Goal: Task Accomplishment & Management: Use online tool/utility

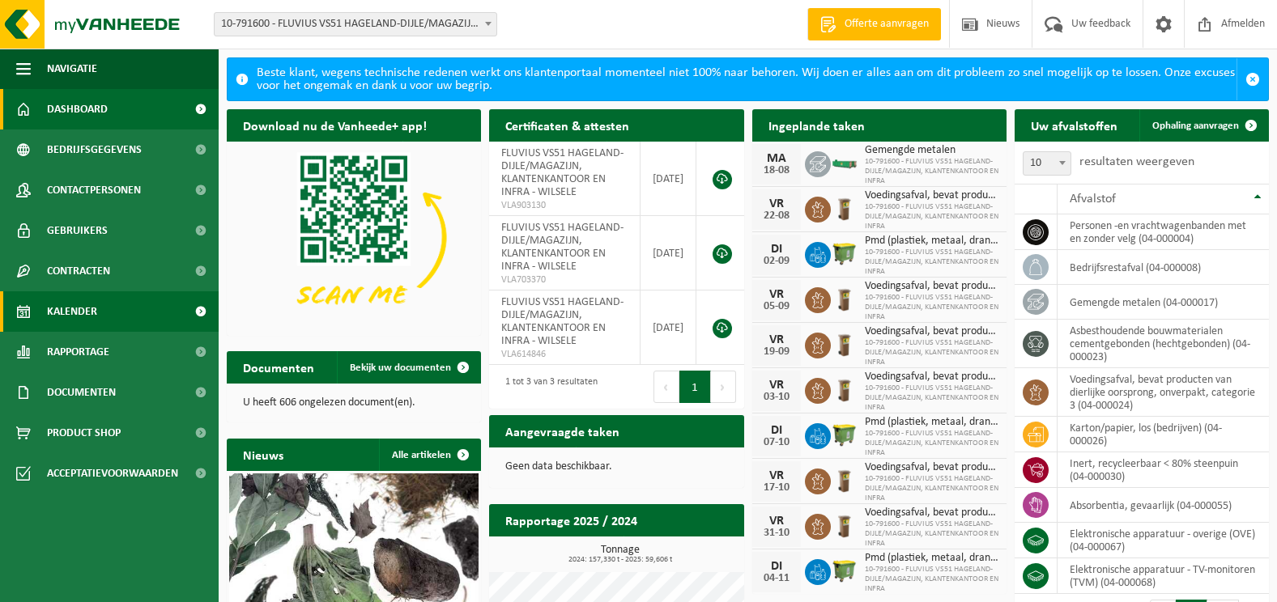
click at [83, 317] on span "Kalender" at bounding box center [72, 311] width 50 height 40
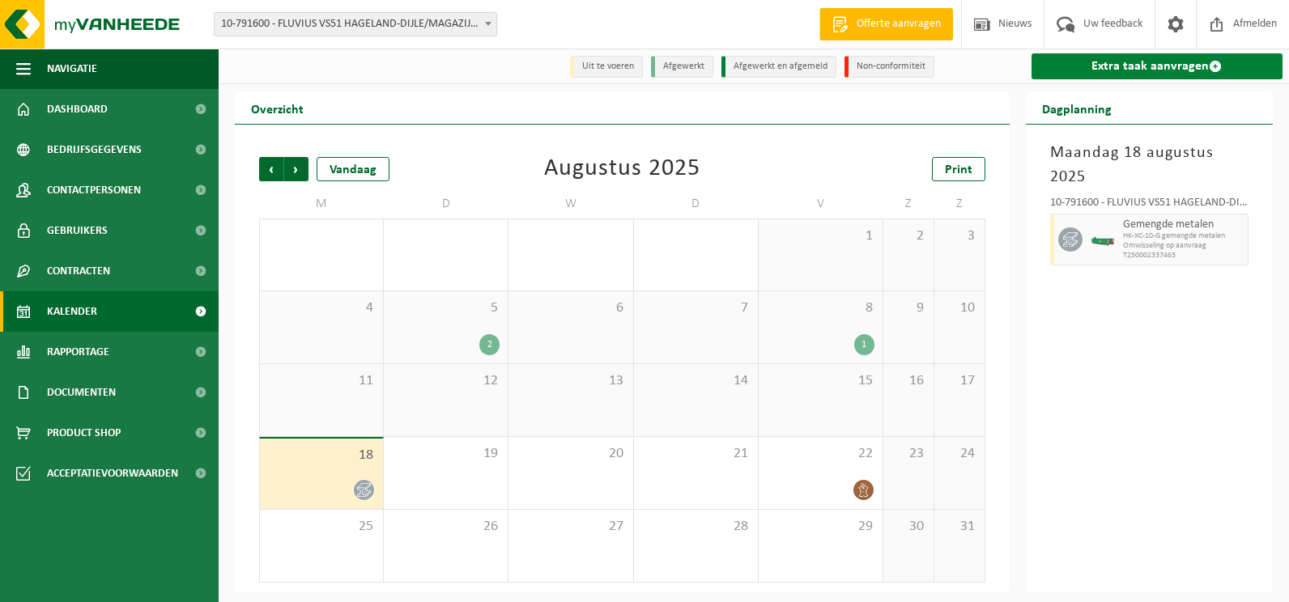
click at [1135, 68] on link "Extra taak aanvragen" at bounding box center [1157, 66] width 252 height 26
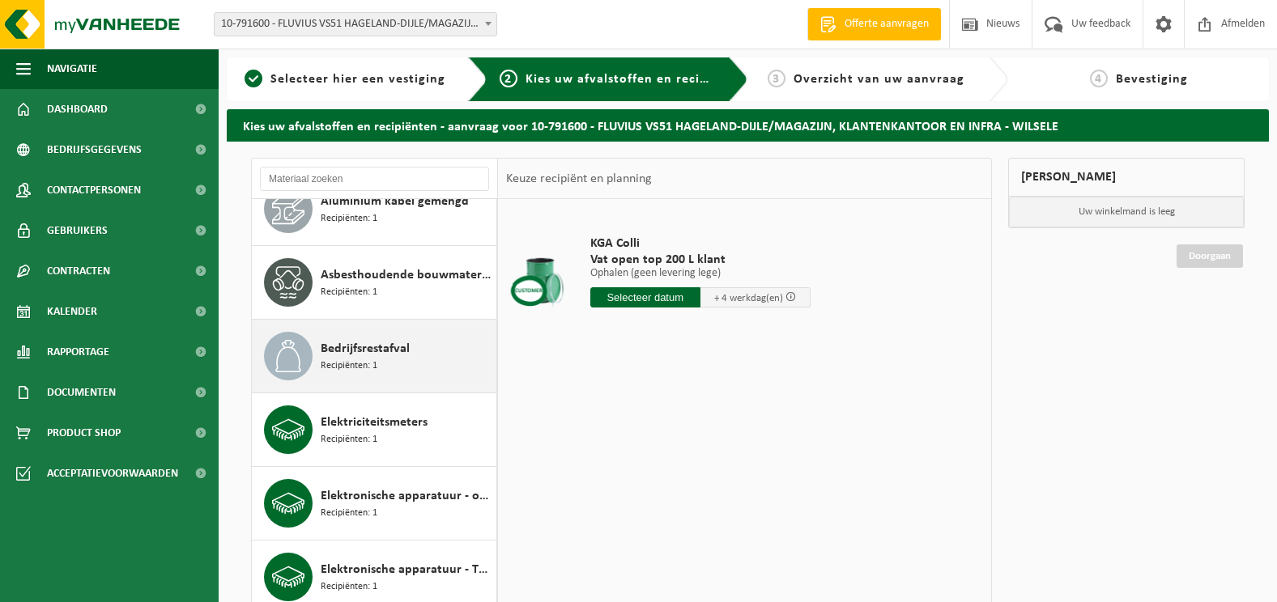
click at [381, 362] on div "Bedrijfsrestafval Recipiënten: 1" at bounding box center [407, 356] width 172 height 49
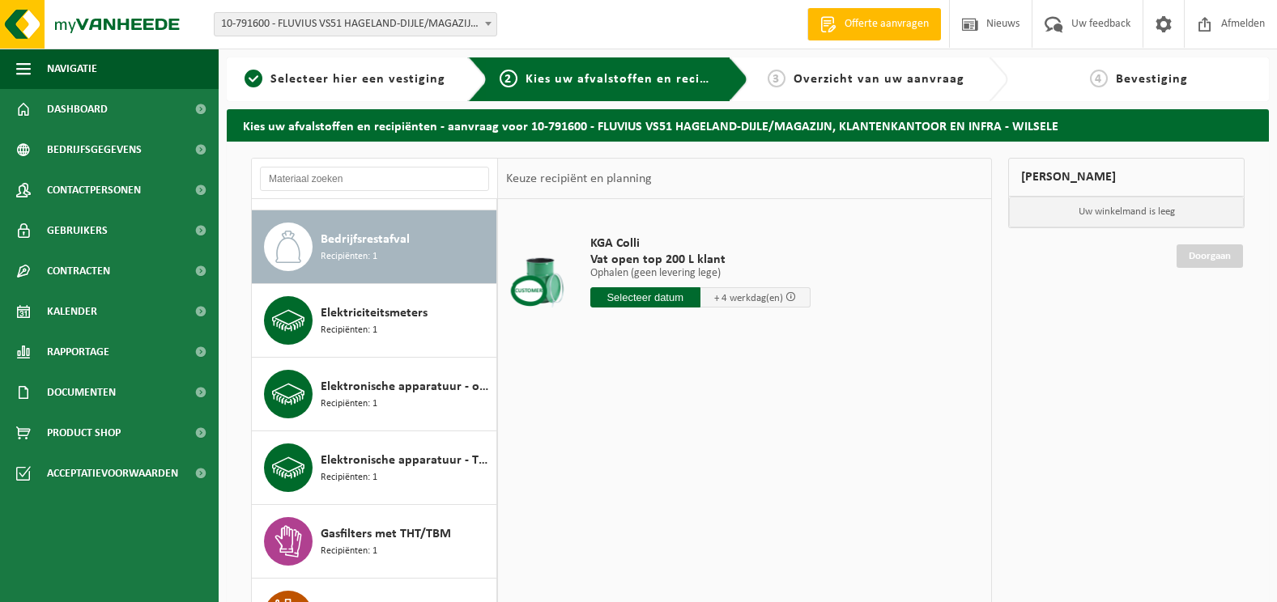
scroll to position [295, 0]
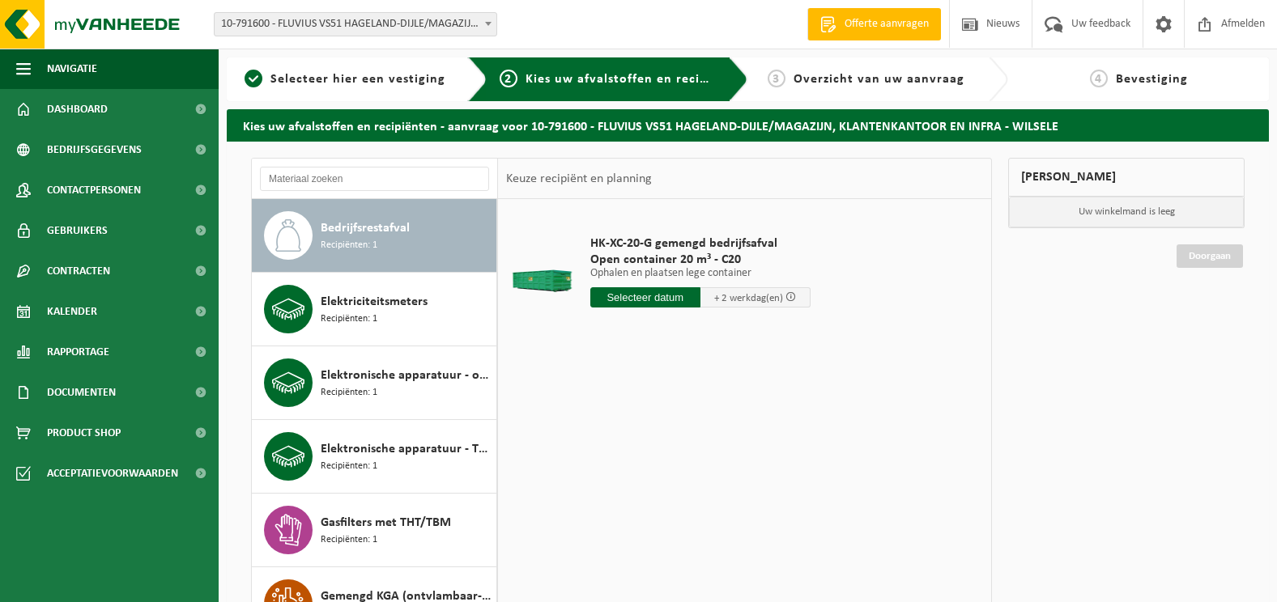
click at [649, 299] on input "text" at bounding box center [645, 297] width 110 height 20
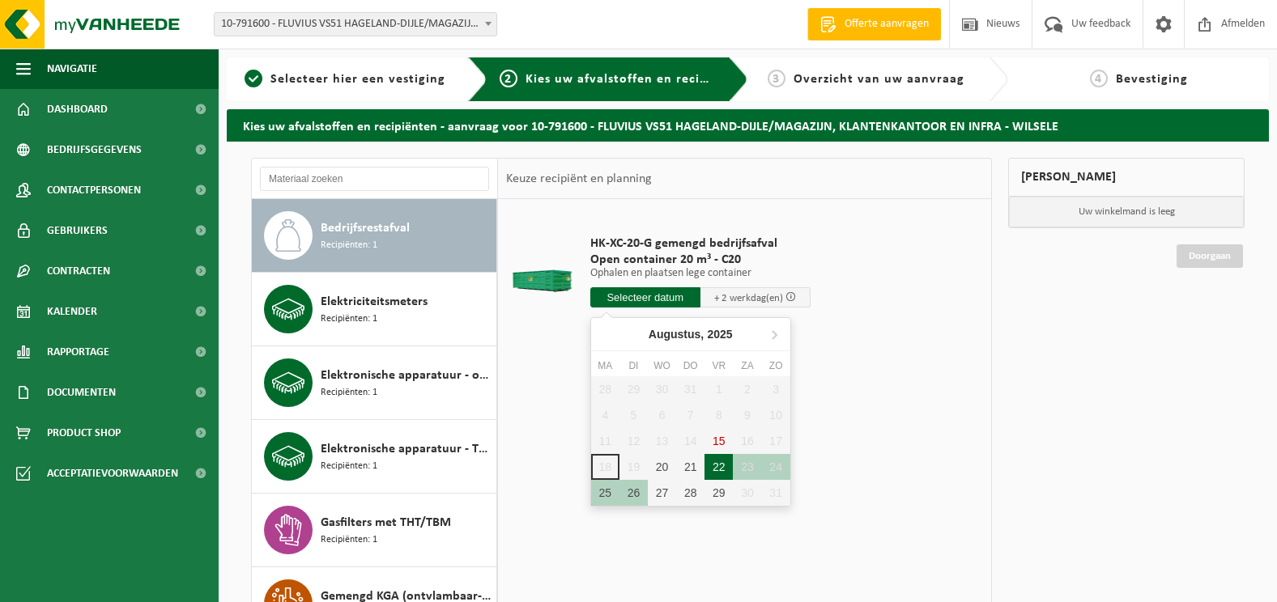
click at [716, 465] on div "22" at bounding box center [718, 467] width 28 height 26
type input "Van 2025-08-22"
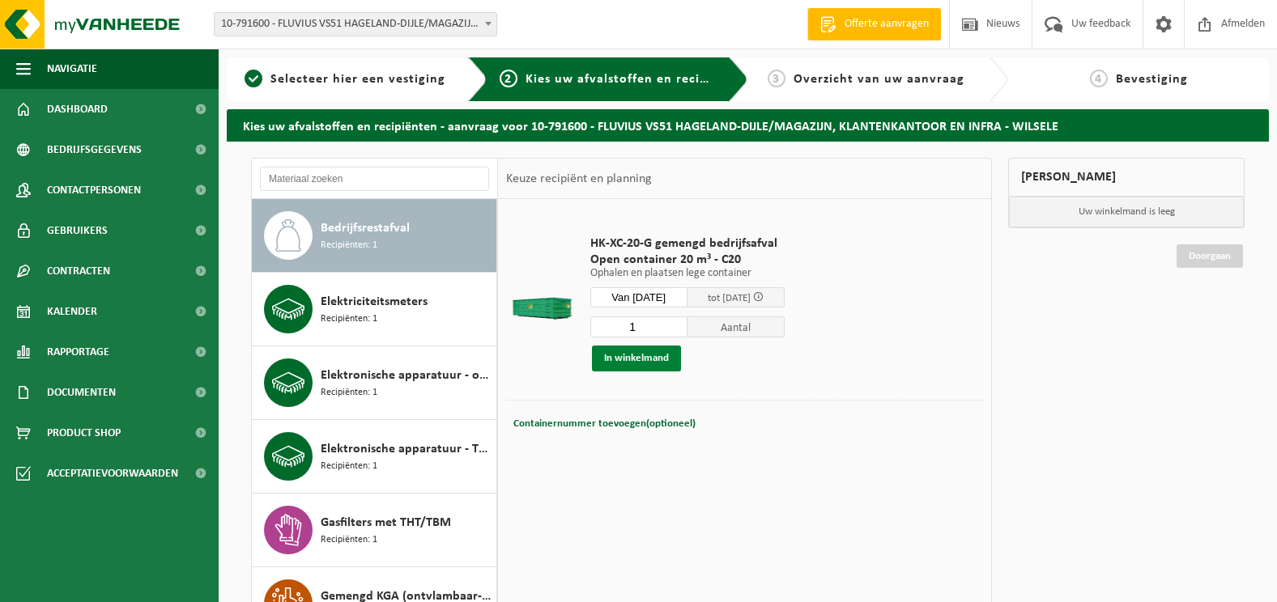
click at [618, 360] on button "In winkelmand" at bounding box center [636, 359] width 89 height 26
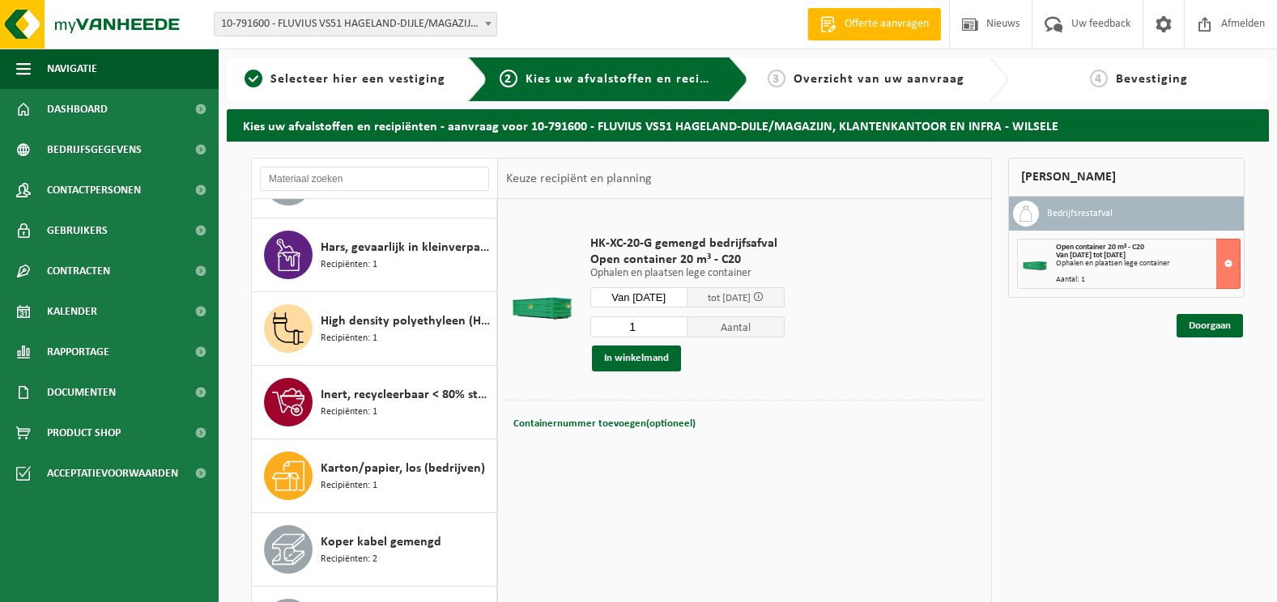
scroll to position [941, 0]
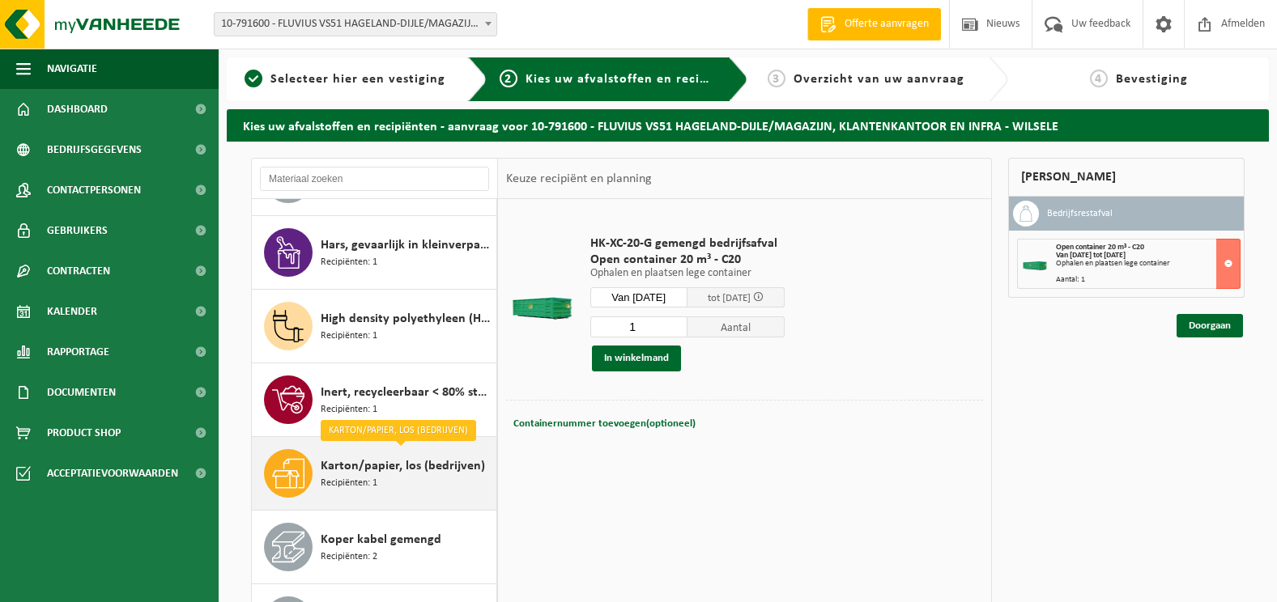
click at [417, 465] on span "Karton/papier, los (bedrijven)" at bounding box center [403, 466] width 164 height 19
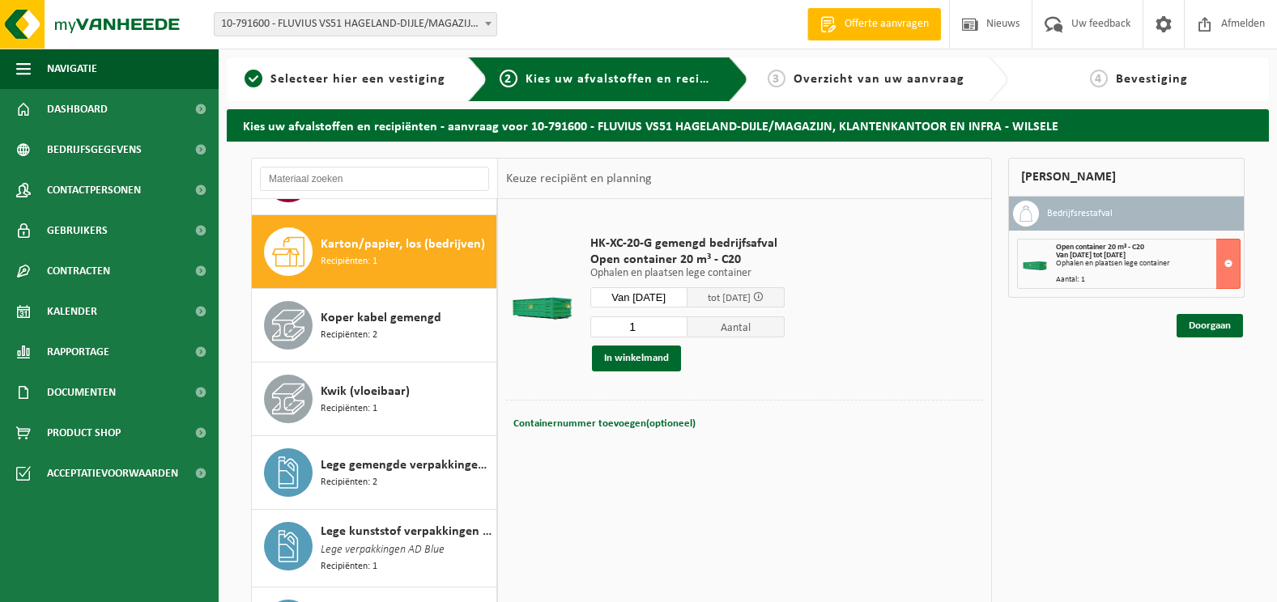
scroll to position [1179, 0]
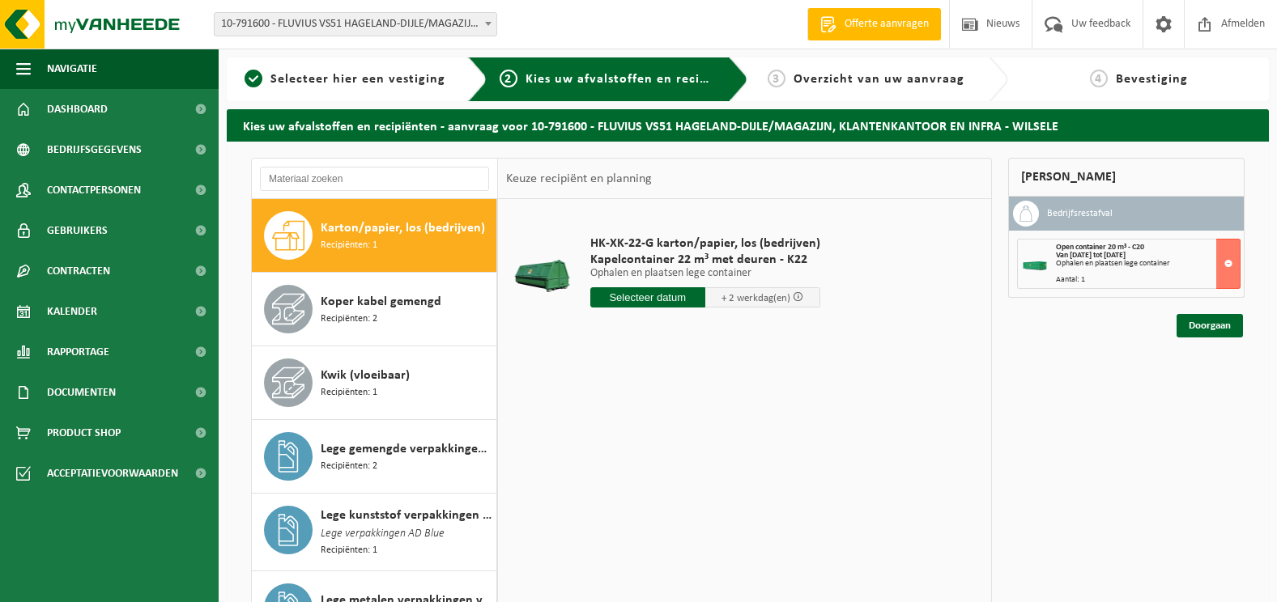
click at [663, 296] on input "text" at bounding box center [647, 297] width 115 height 20
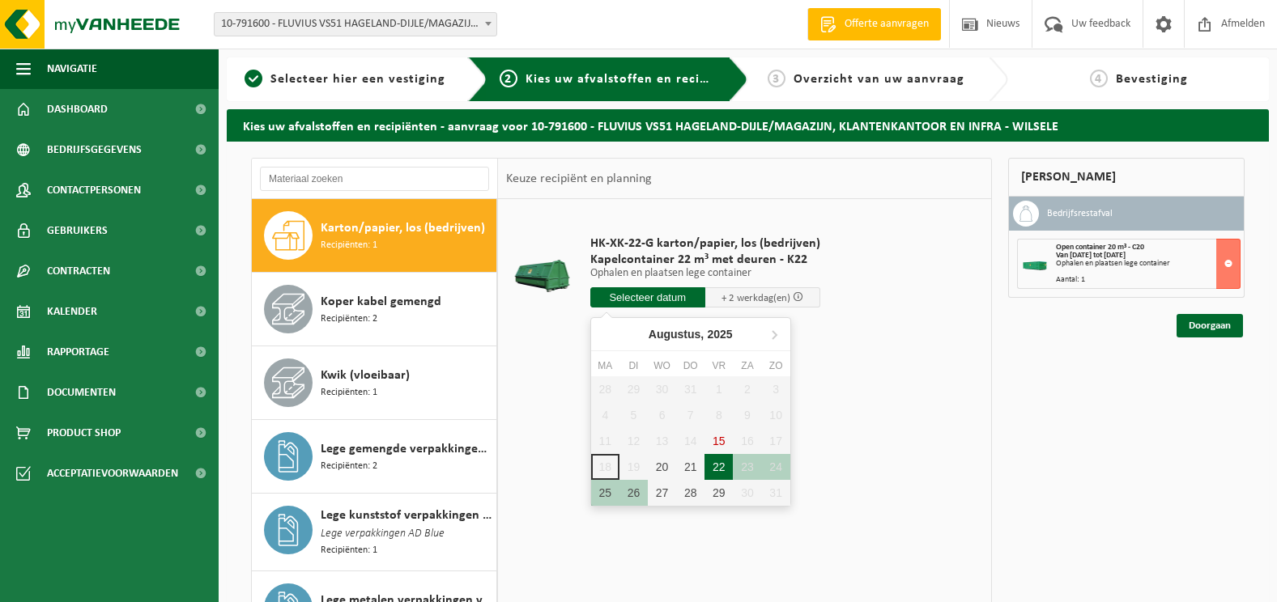
click at [716, 464] on div "22" at bounding box center [718, 467] width 28 height 26
type input "Van 2025-08-22"
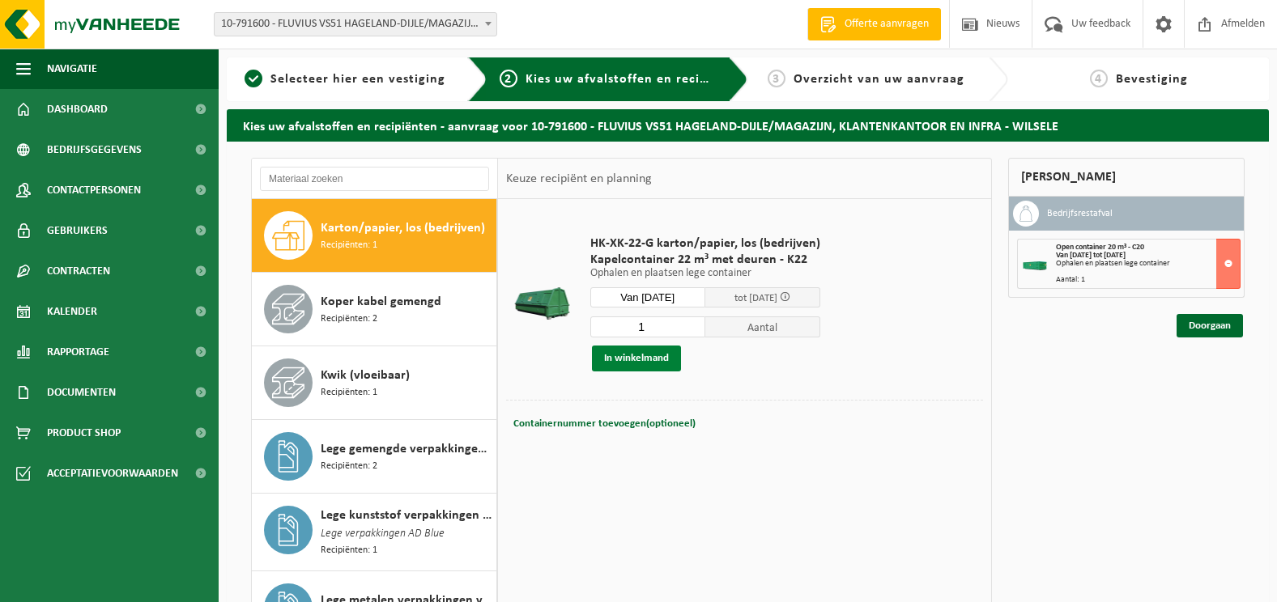
click at [618, 358] on button "In winkelmand" at bounding box center [636, 359] width 89 height 26
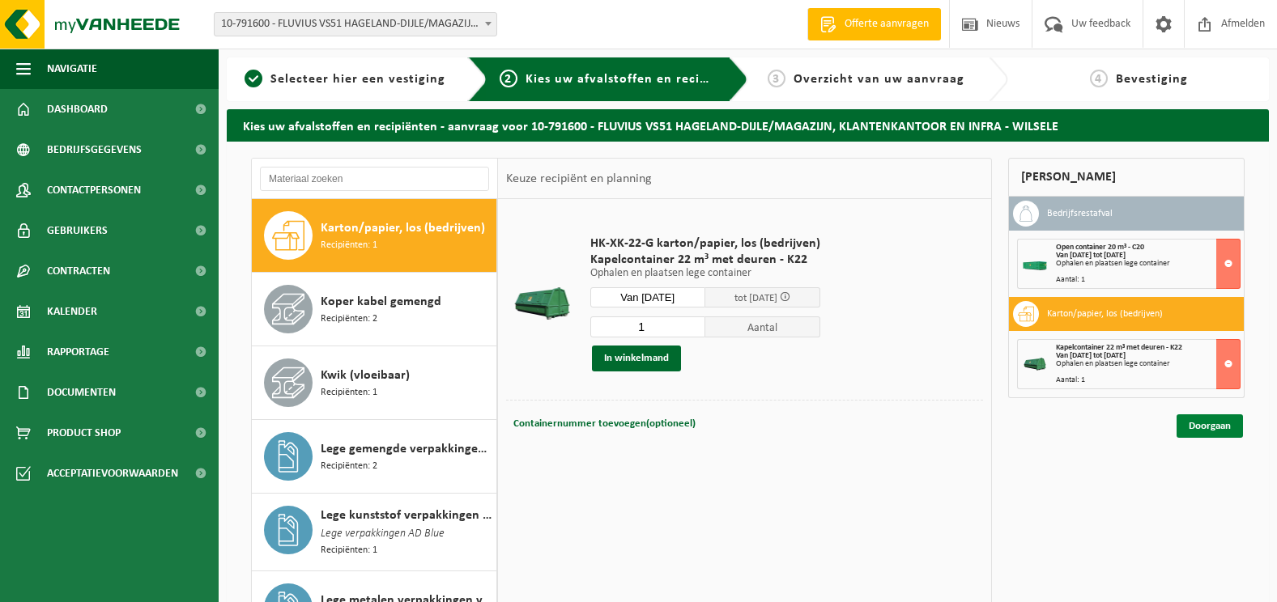
click at [1206, 425] on link "Doorgaan" at bounding box center [1209, 425] width 66 height 23
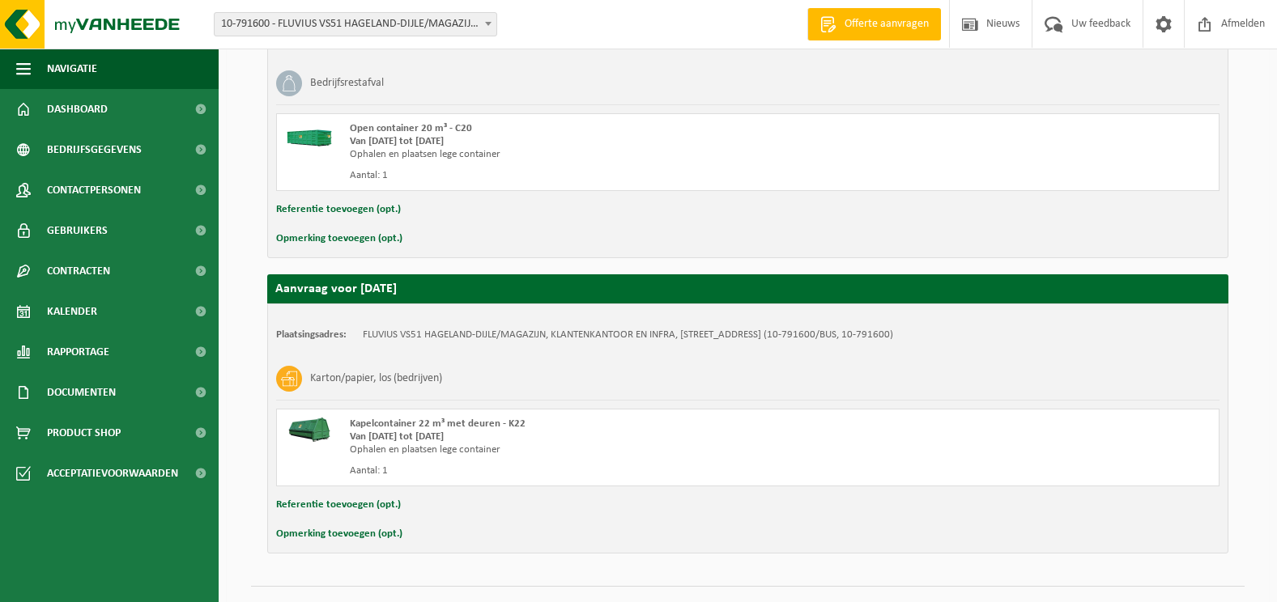
scroll to position [388, 0]
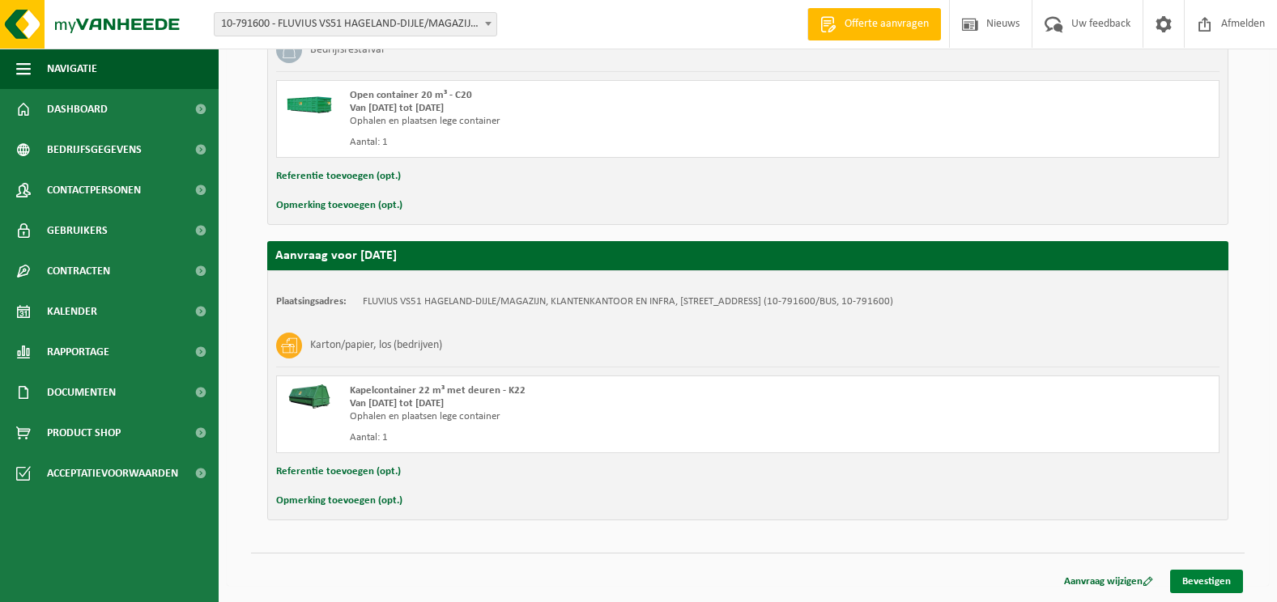
click at [1202, 580] on link "Bevestigen" at bounding box center [1206, 581] width 73 height 23
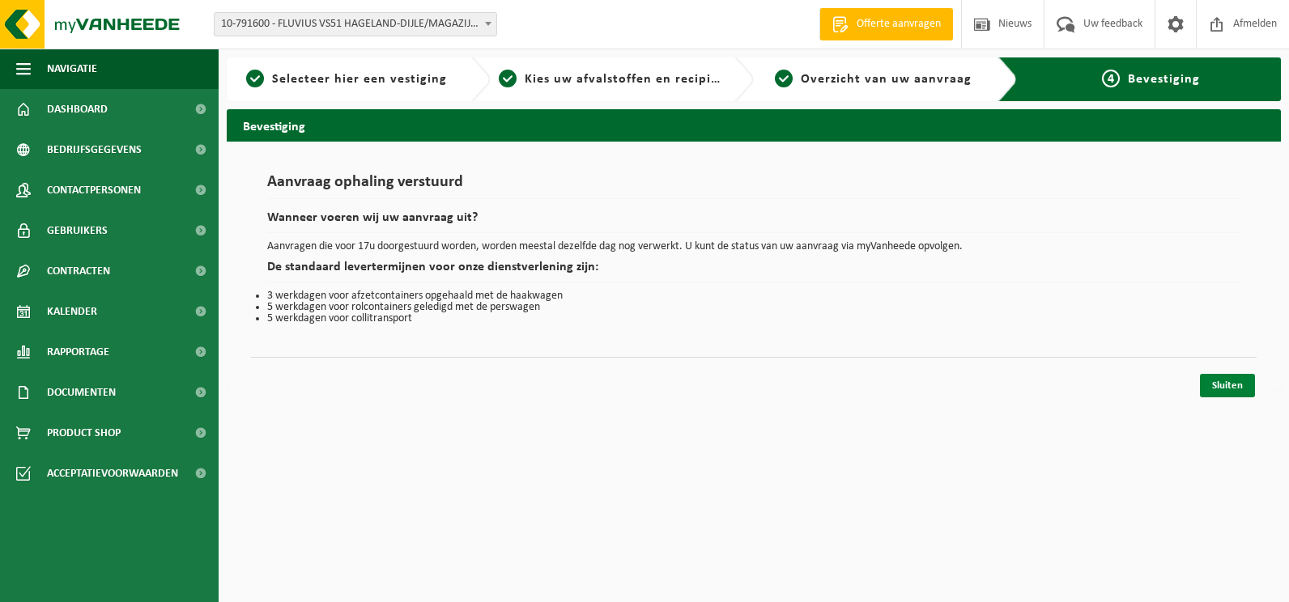
click at [1225, 378] on link "Sluiten" at bounding box center [1227, 385] width 55 height 23
